Goal: Information Seeking & Learning: Learn about a topic

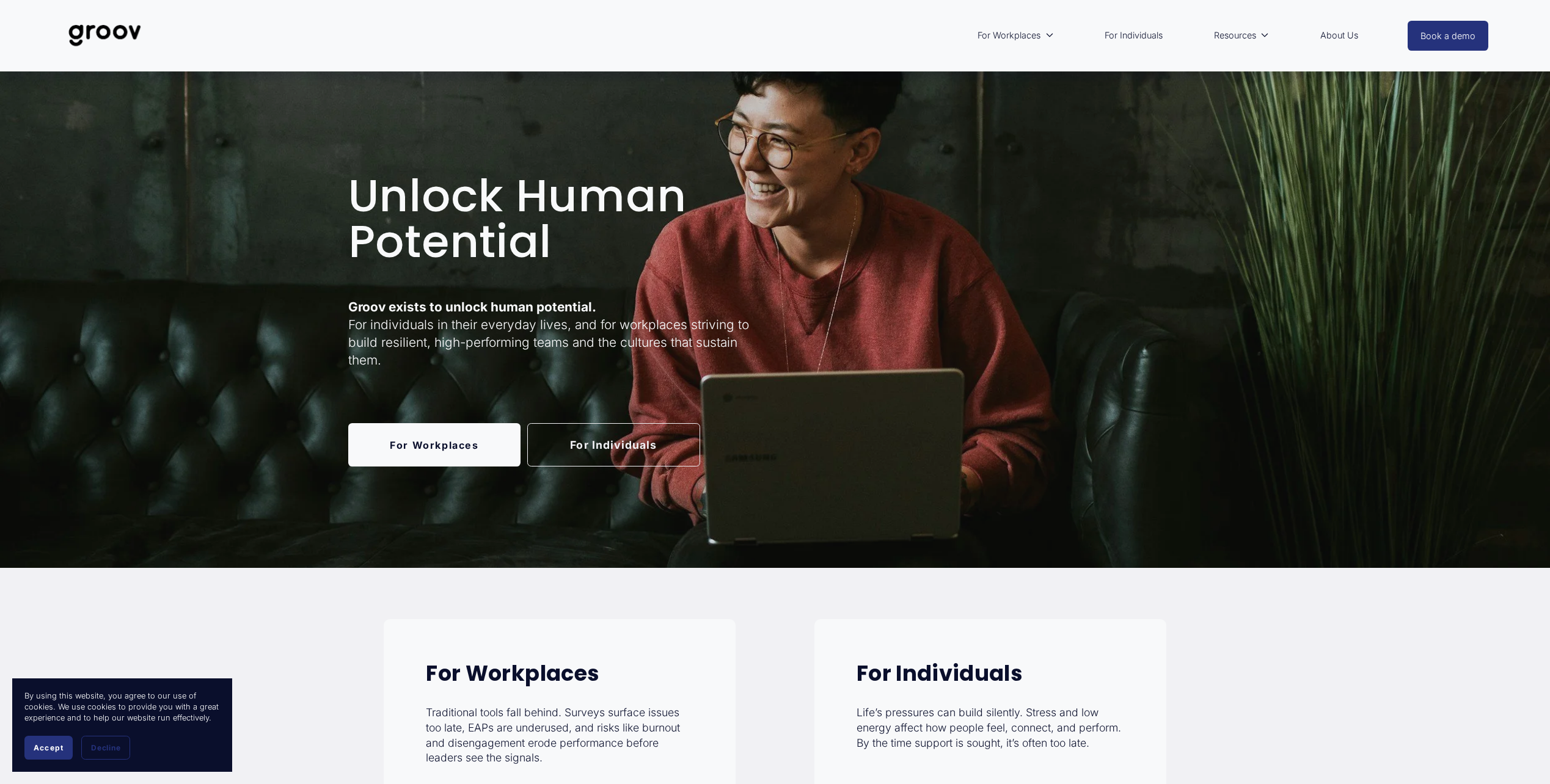
click at [1342, 38] on link "About Us" at bounding box center [1339, 35] width 50 height 29
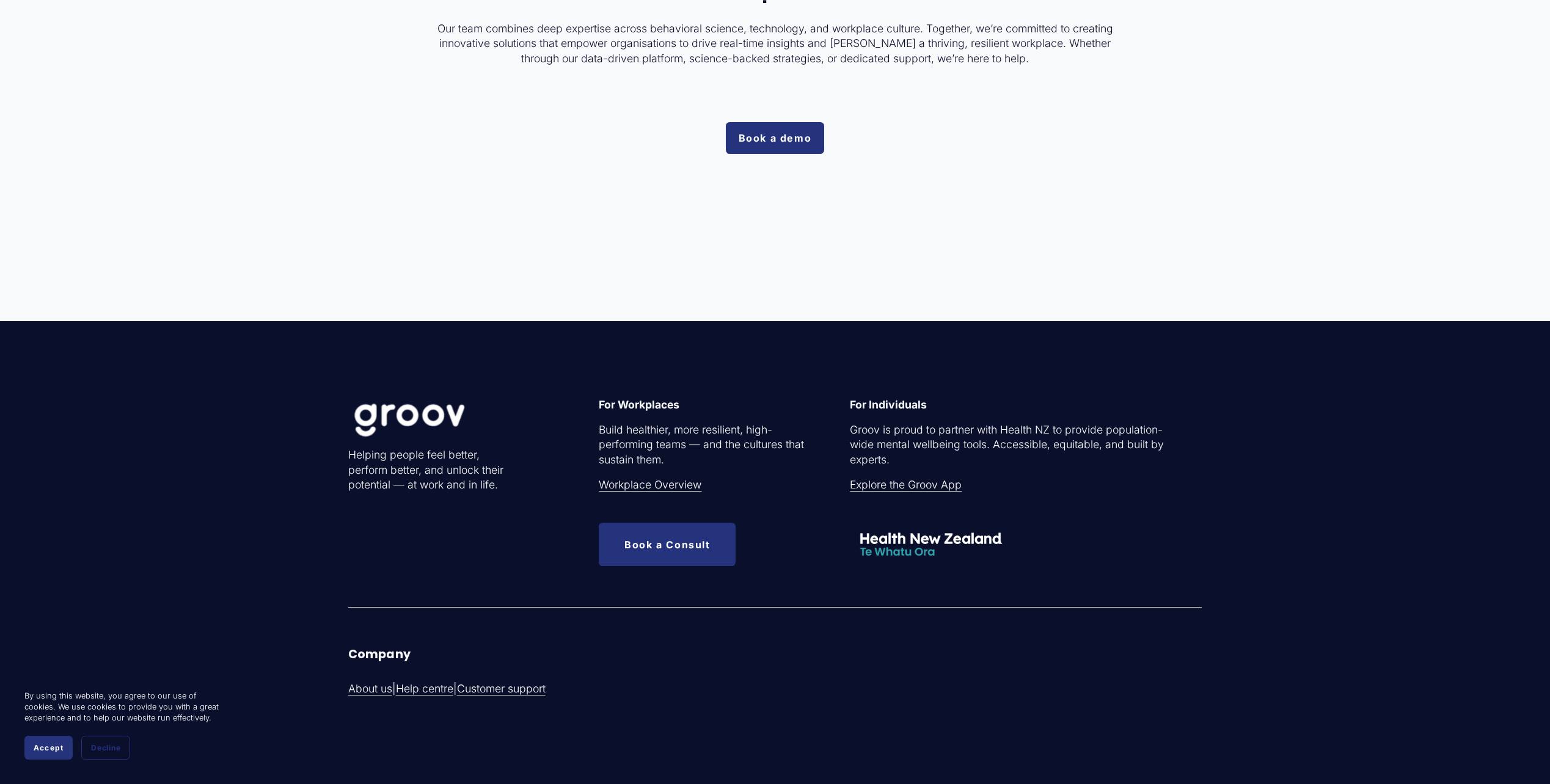
scroll to position [3970, 0]
click at [624, 489] on link "Workplace Overview" at bounding box center [650, 485] width 103 height 15
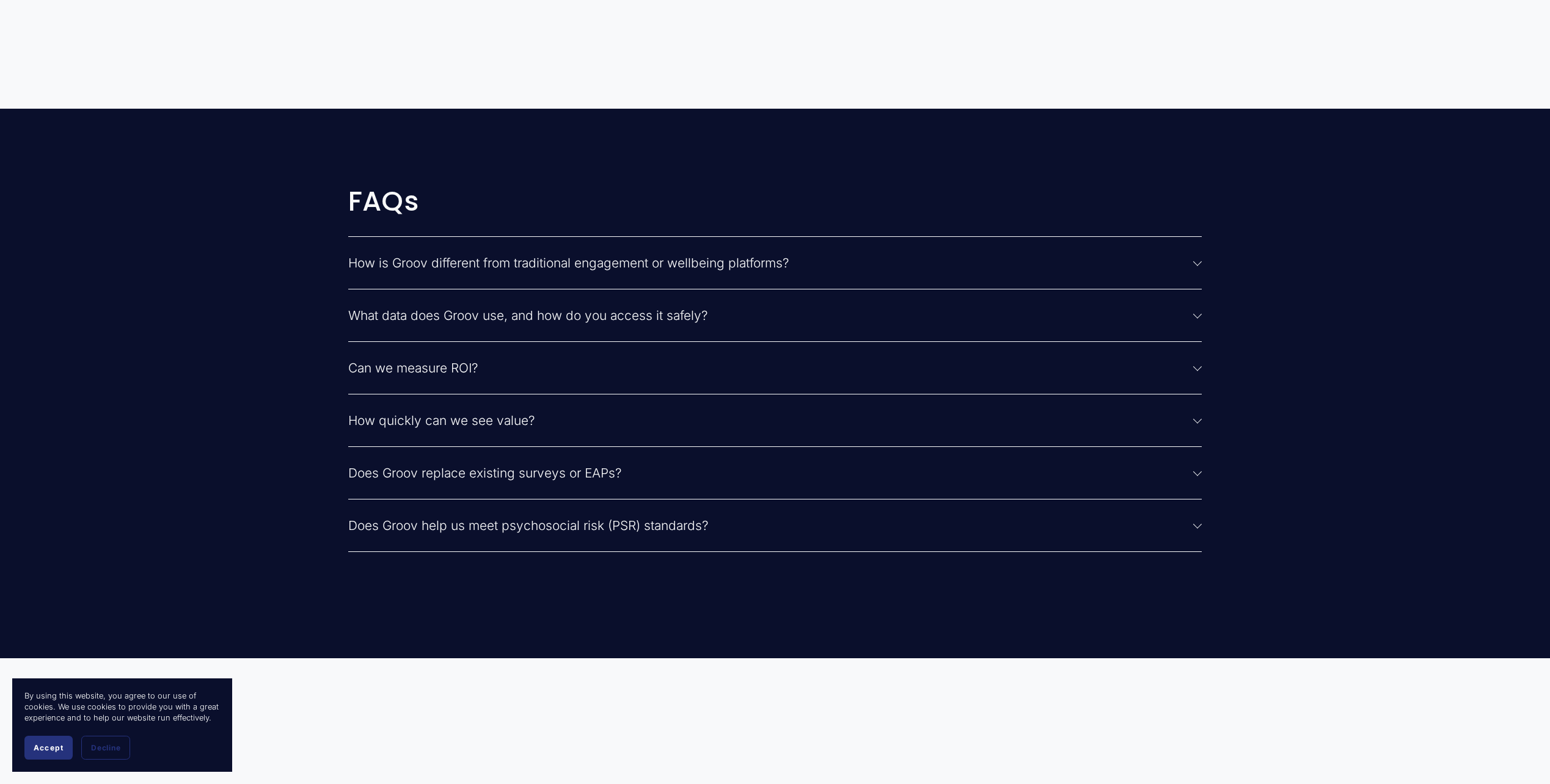
scroll to position [3604, 0]
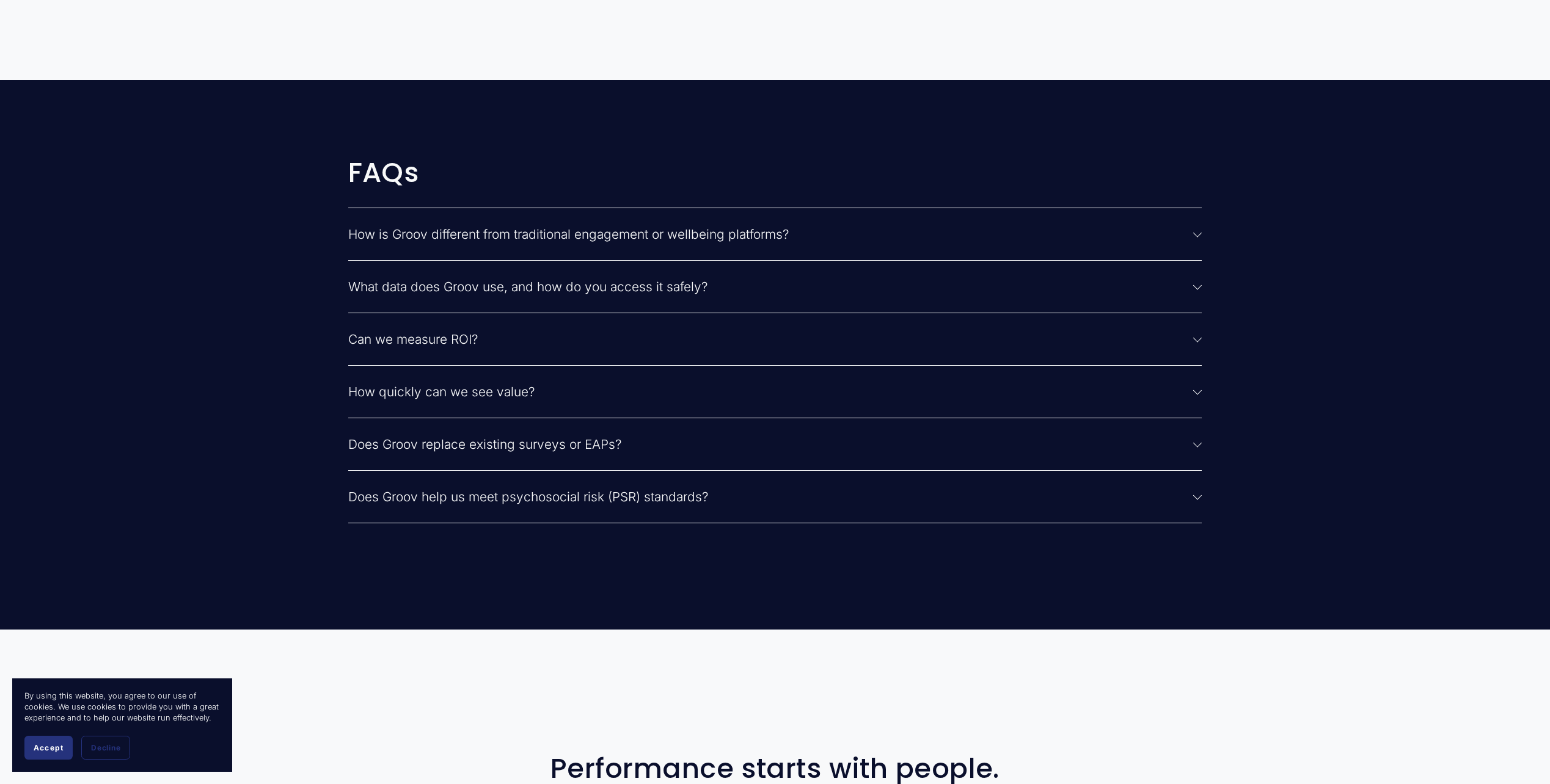
click at [1200, 396] on div at bounding box center [1196, 392] width 9 height 9
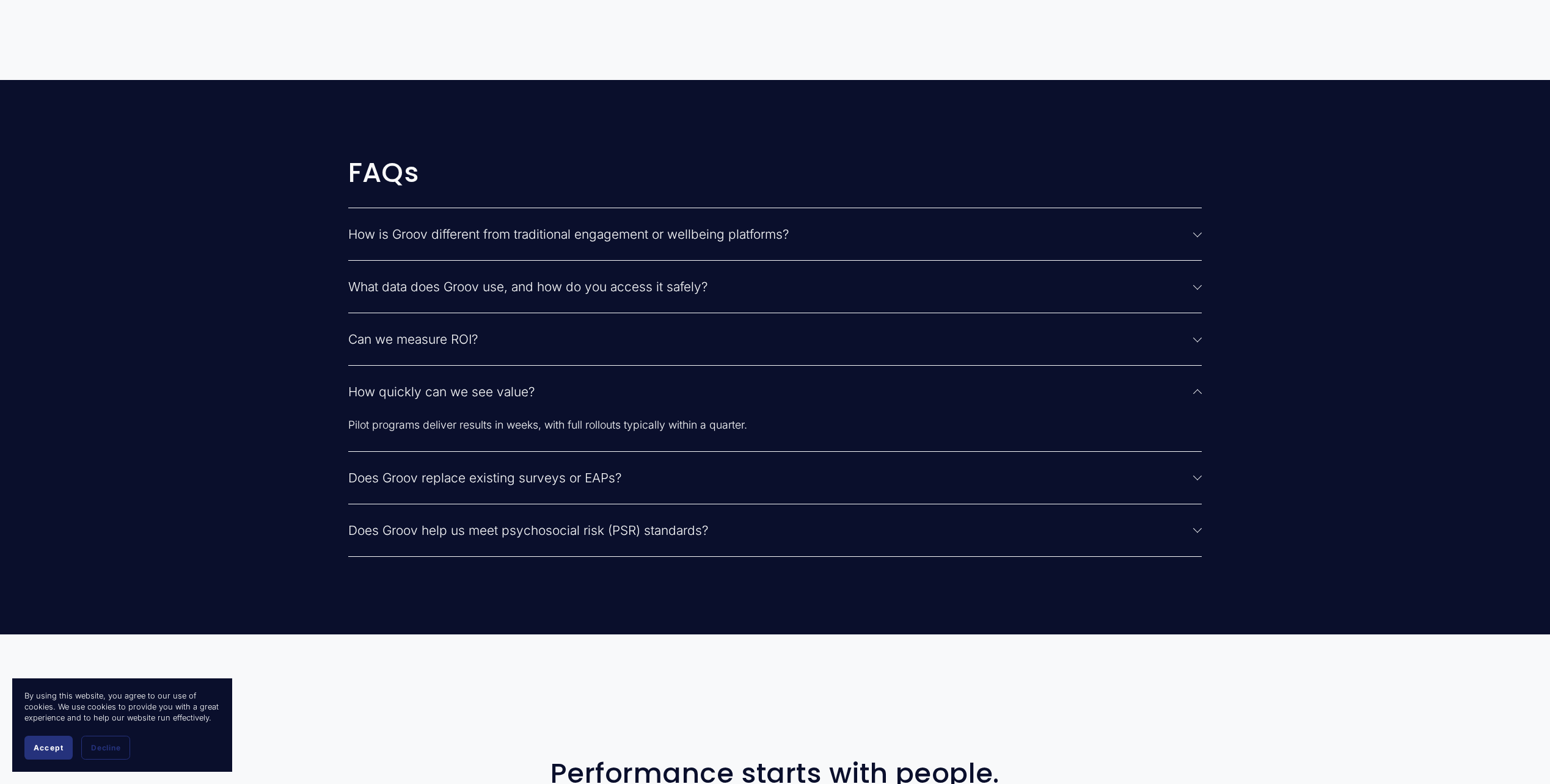
click at [1200, 396] on div at bounding box center [1196, 392] width 9 height 9
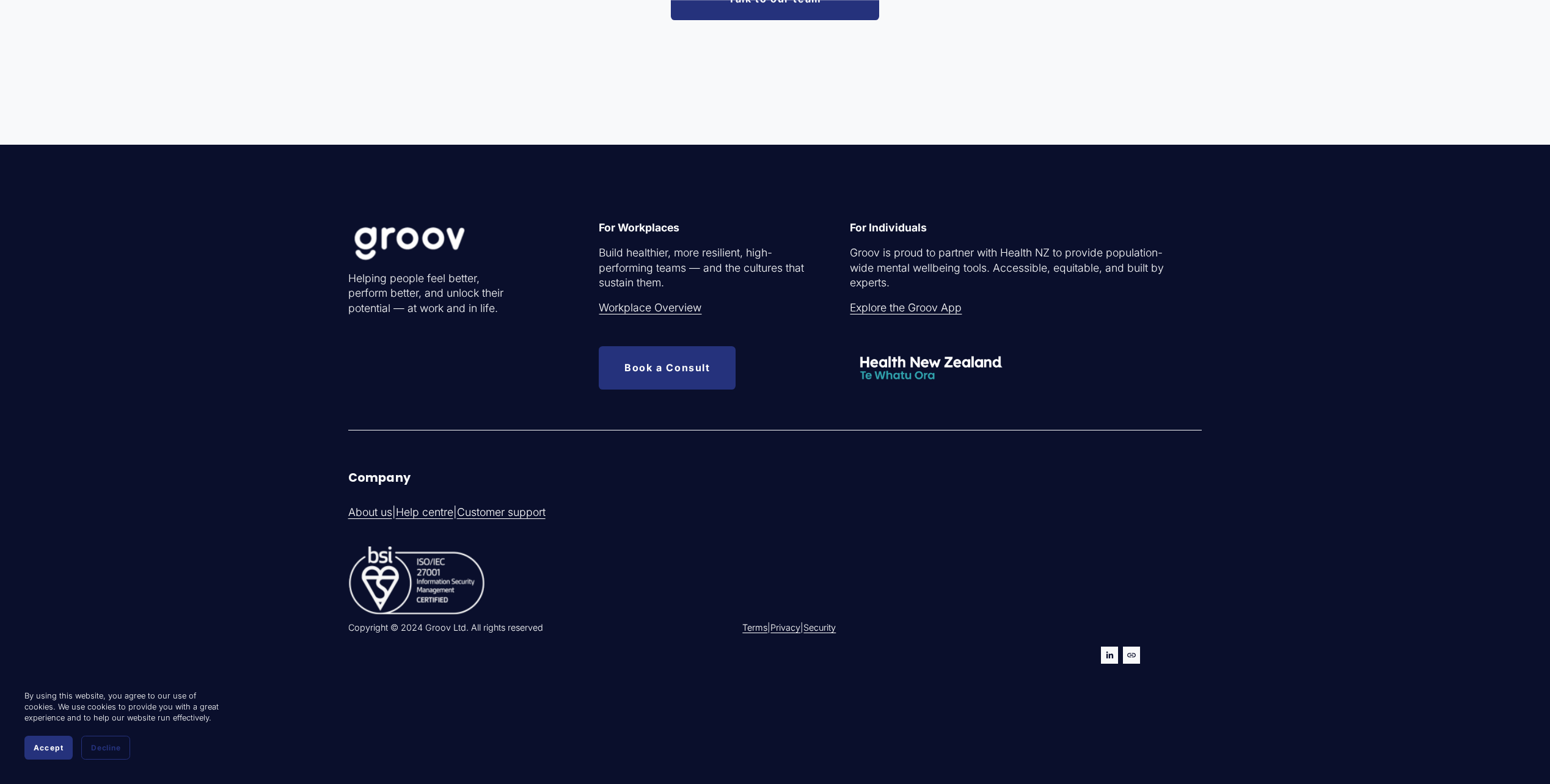
scroll to position [4493, 0]
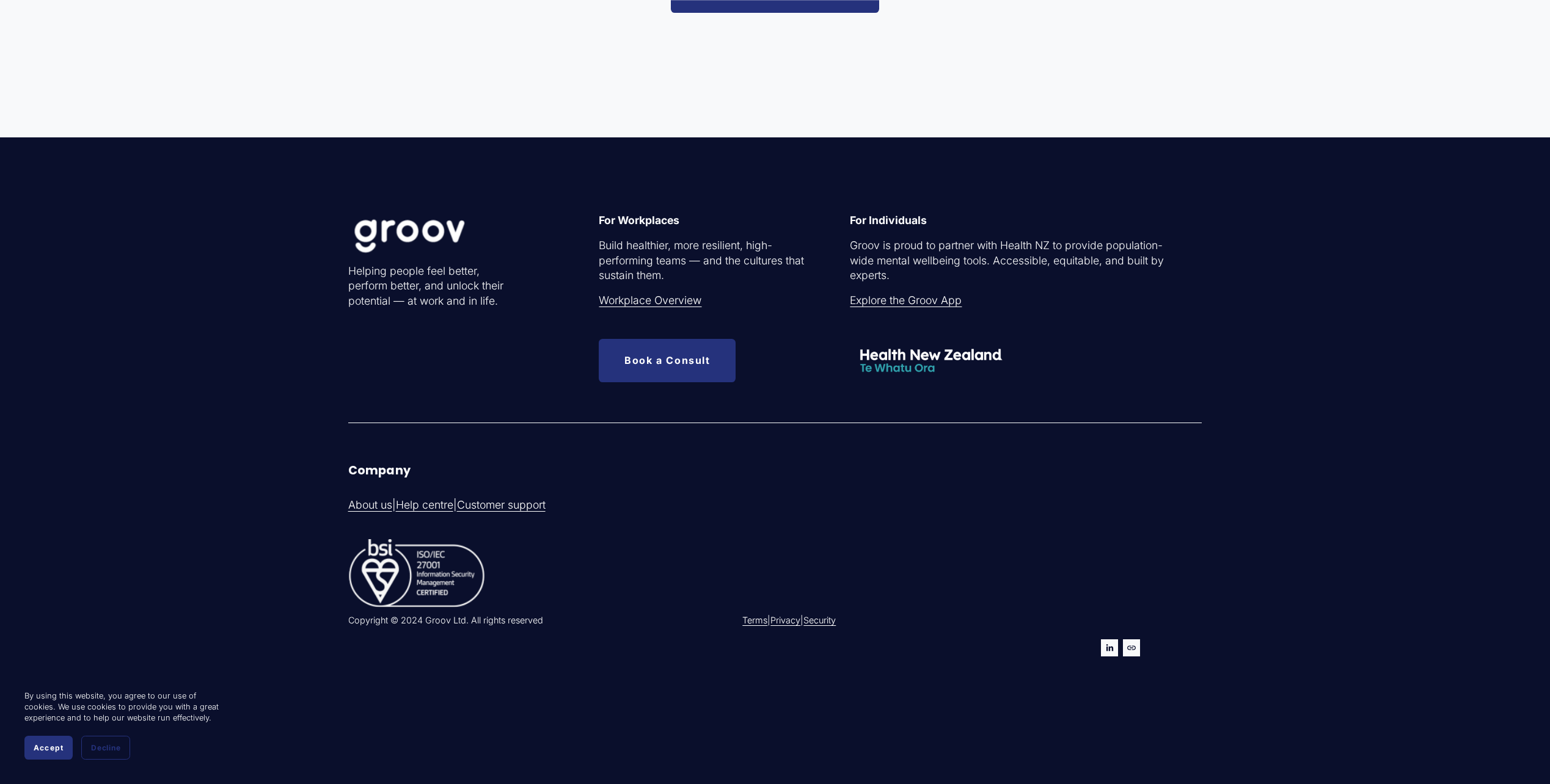
click at [889, 301] on link "Explore the Groov App" at bounding box center [906, 301] width 112 height 15
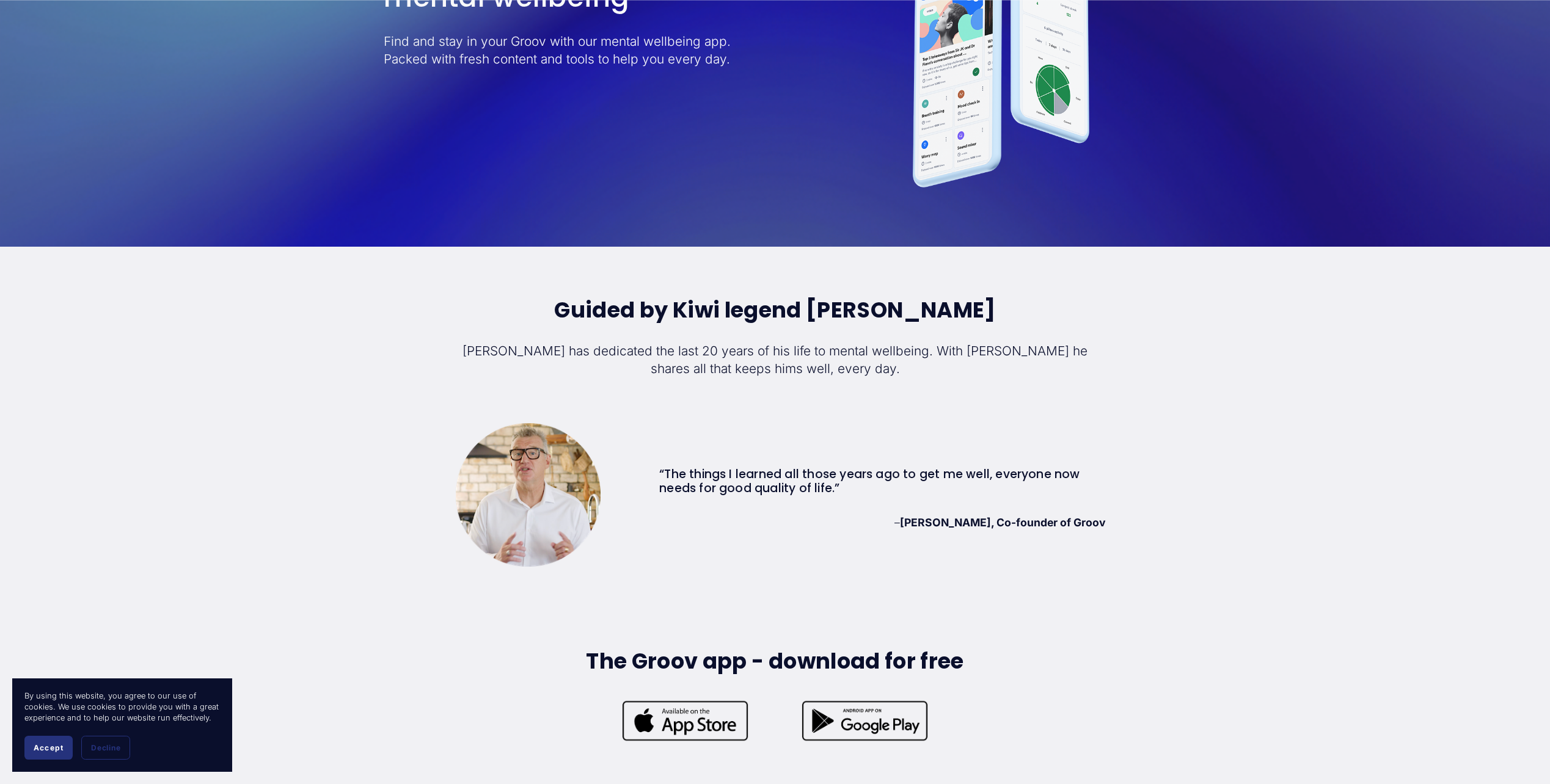
scroll to position [3543, 0]
